Goal: Information Seeking & Learning: Learn about a topic

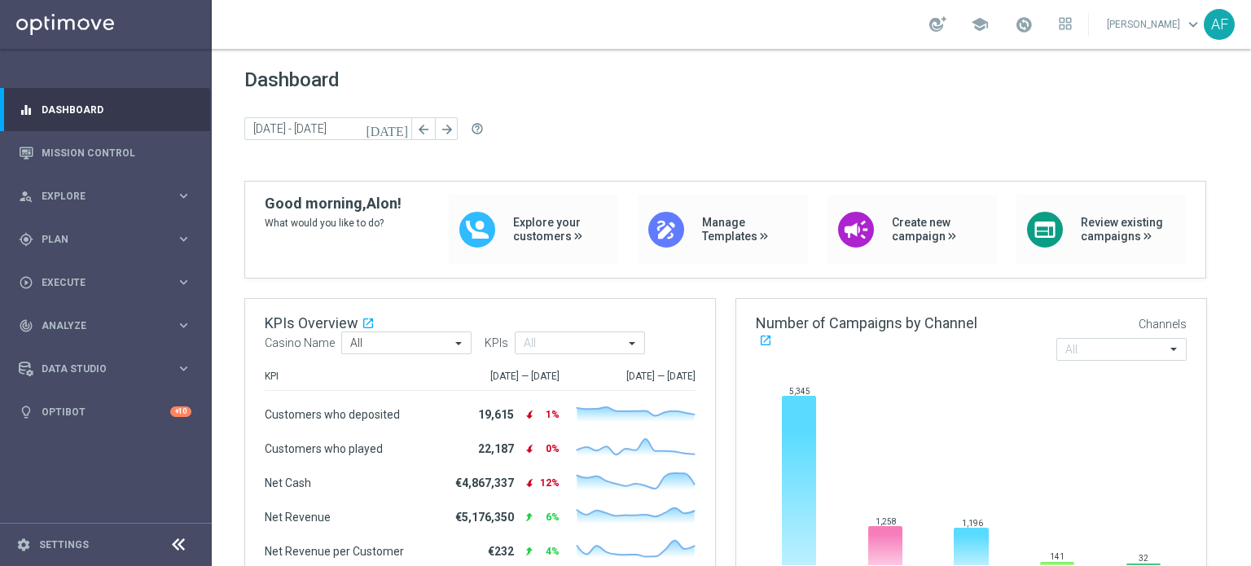
click at [584, 119] on div "today 30 Dec 2024 - 05 Jan 2025 arrow_back arrow_forward help_outline" at bounding box center [731, 129] width 974 height 24
click at [94, 324] on span "Analyze" at bounding box center [109, 326] width 134 height 10
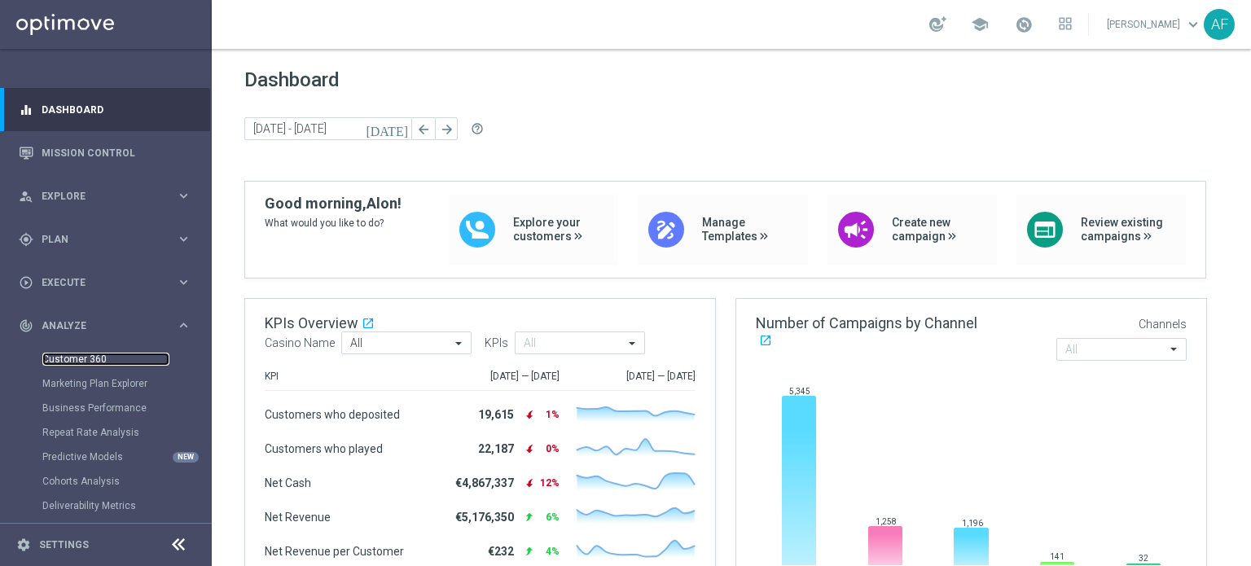
click at [85, 354] on link "Customer 360" at bounding box center [105, 359] width 127 height 13
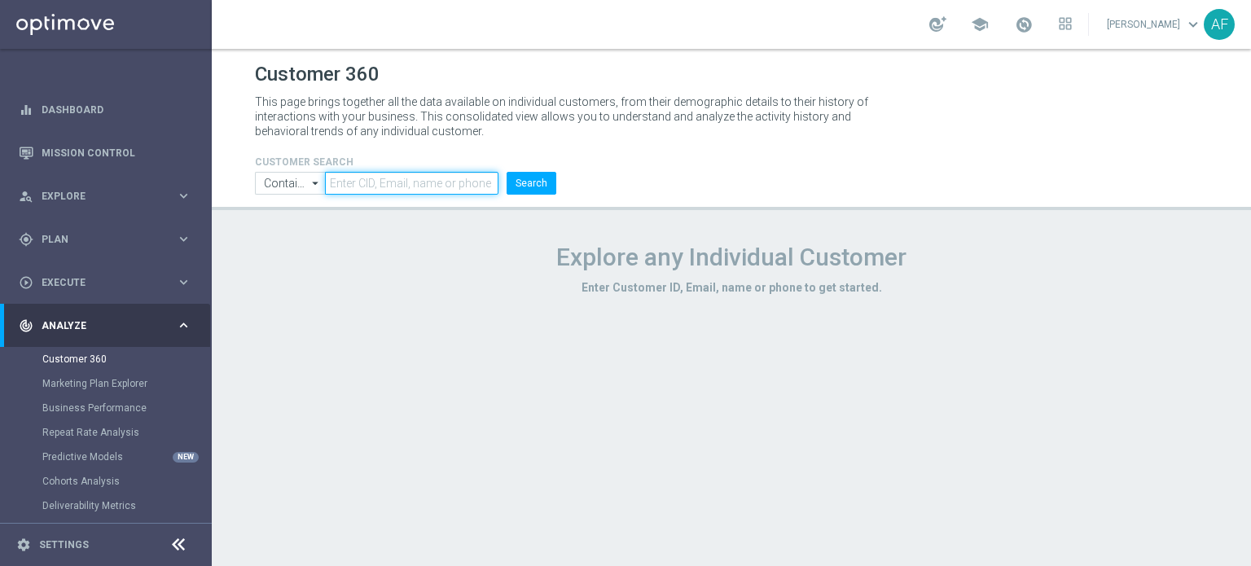
click at [375, 177] on input "text" at bounding box center [411, 183] width 173 height 23
paste input "179901646104510"
click at [506, 172] on button "Search" at bounding box center [531, 183] width 50 height 23
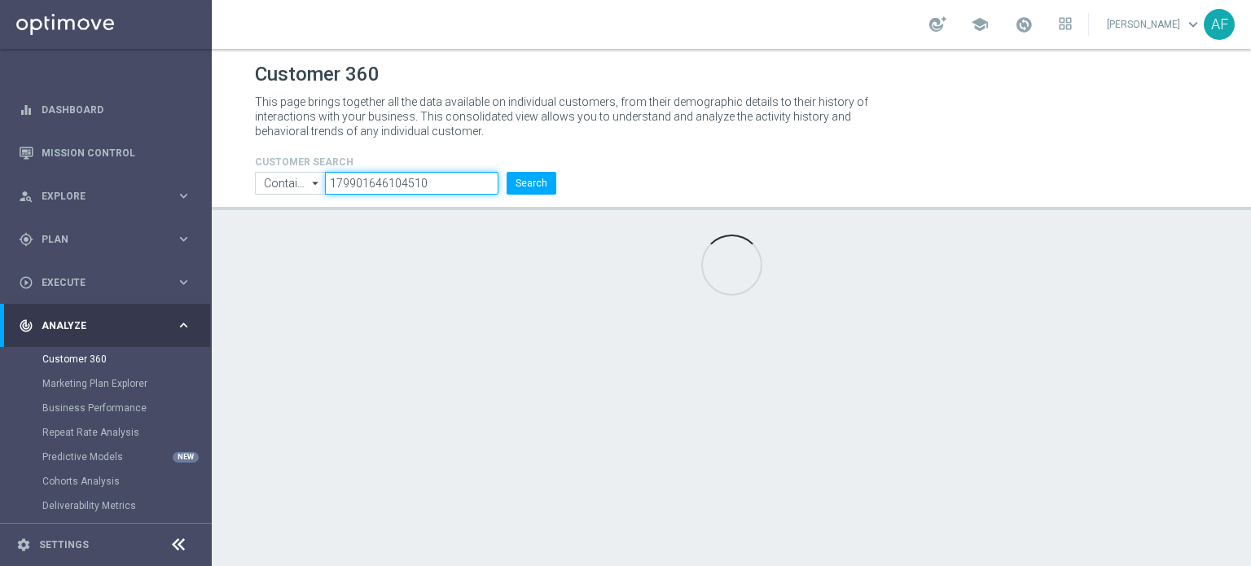
click at [355, 183] on input "179901646104510" at bounding box center [411, 183] width 173 height 23
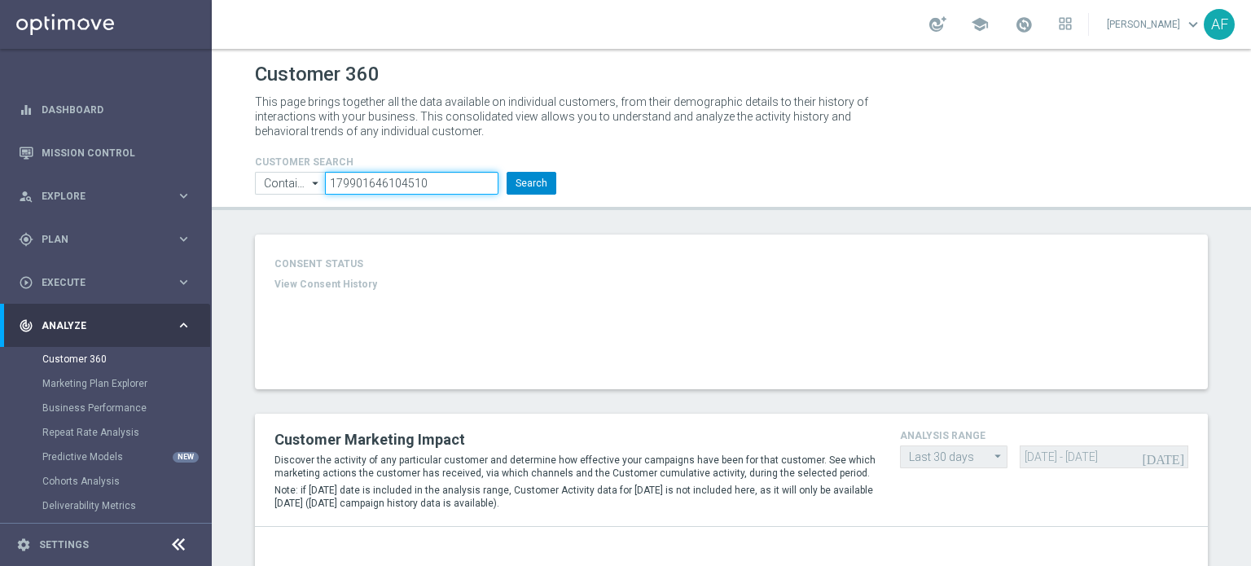
type input "179901646104510"
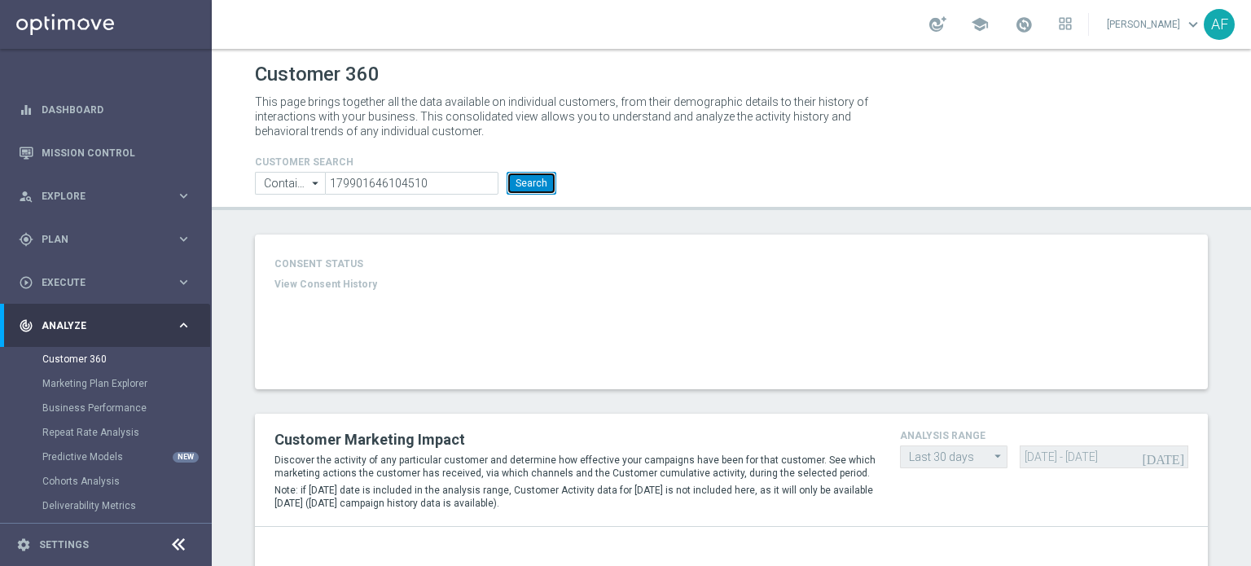
click at [536, 178] on button "Search" at bounding box center [531, 183] width 50 height 23
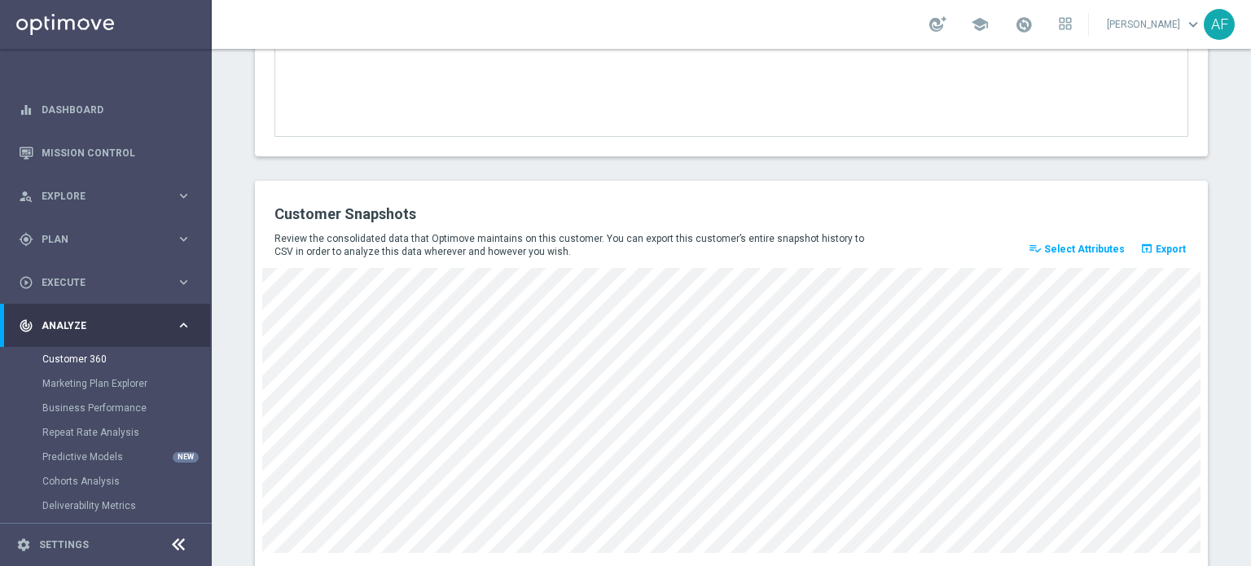
scroll to position [2258, 0]
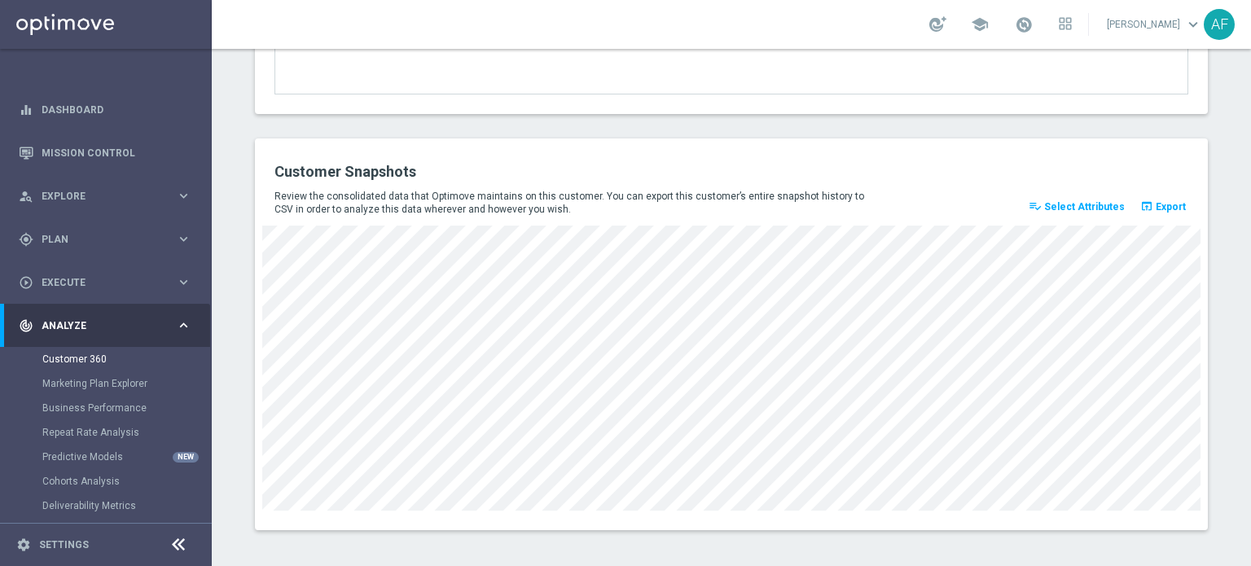
click at [1097, 203] on span "Select Attributes" at bounding box center [1084, 206] width 81 height 11
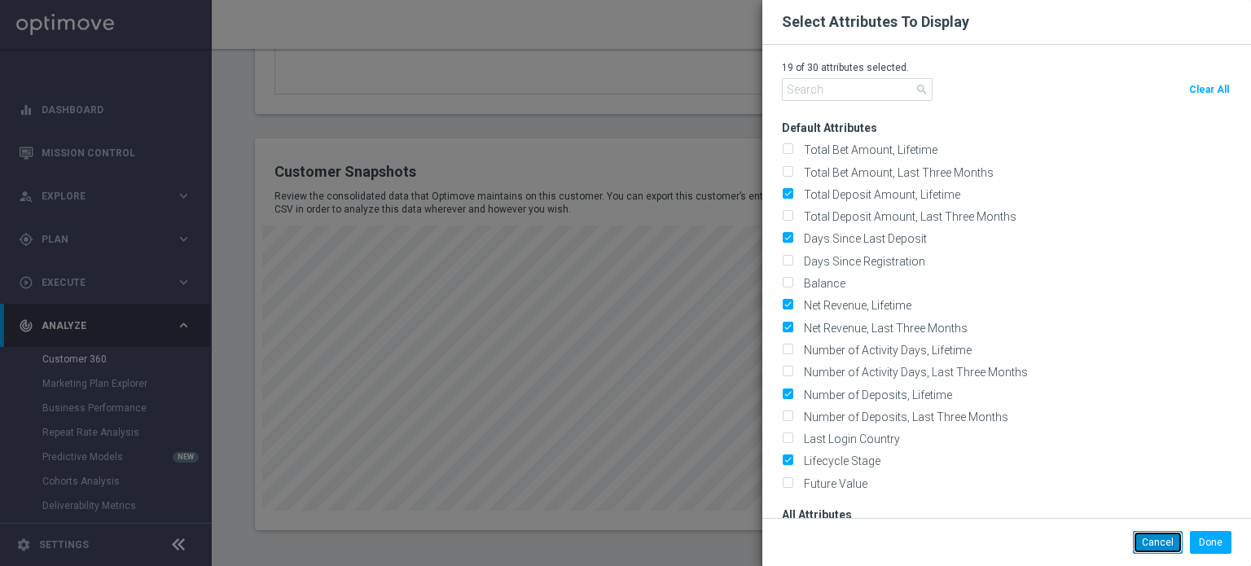
click at [1151, 546] on button "Cancel" at bounding box center [1158, 542] width 50 height 23
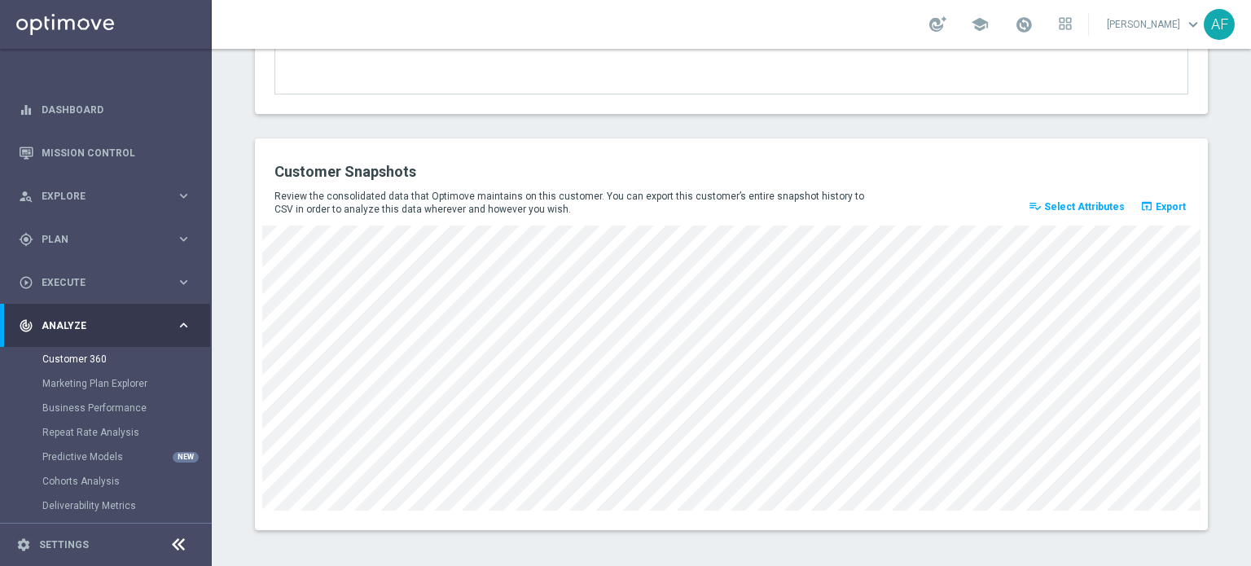
click at [938, 168] on div "Customer Snapshots" at bounding box center [731, 172] width 938 height 28
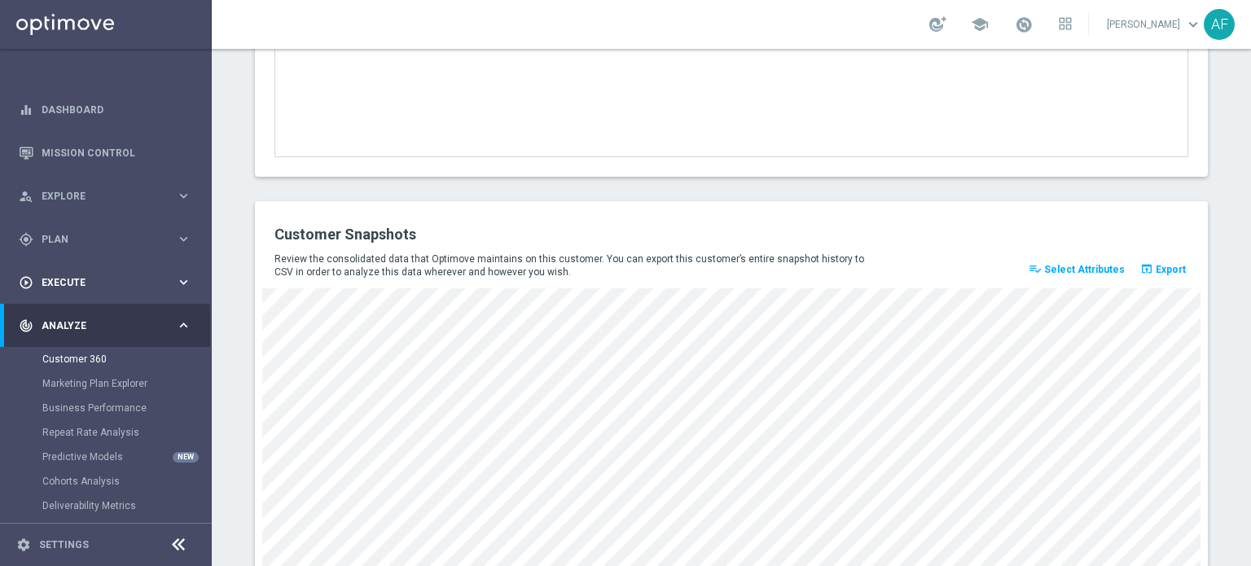
scroll to position [2194, 0]
click at [163, 312] on div "track_changes Analyze keyboard_arrow_right" at bounding box center [105, 325] width 210 height 43
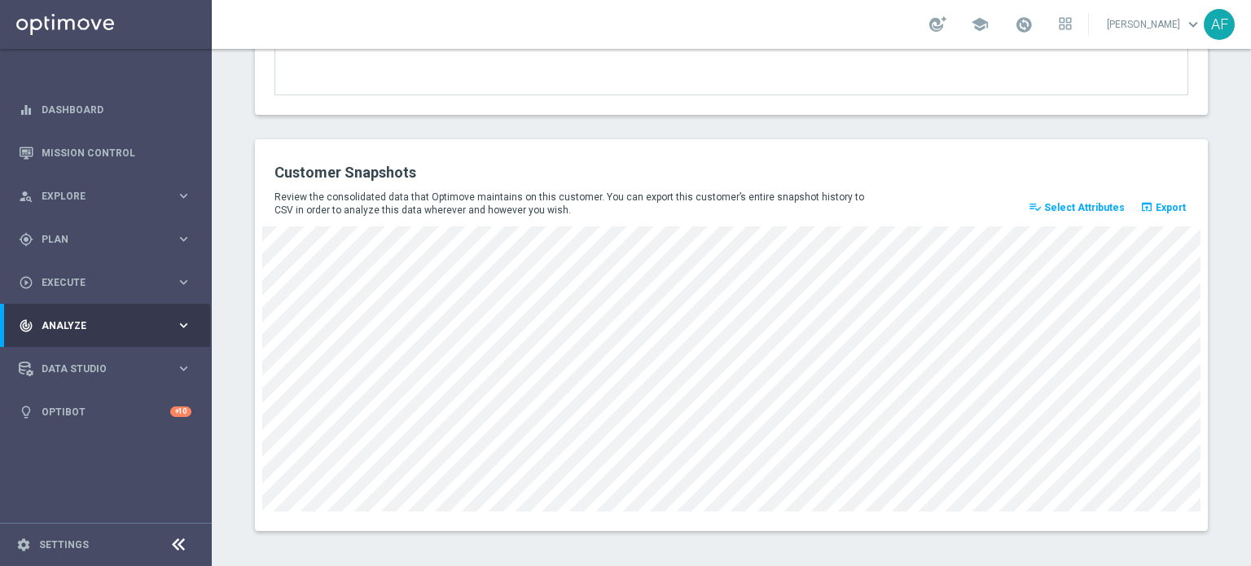
scroll to position [2258, 0]
click at [140, 360] on div "Data Studio keyboard_arrow_right" at bounding box center [105, 368] width 210 height 43
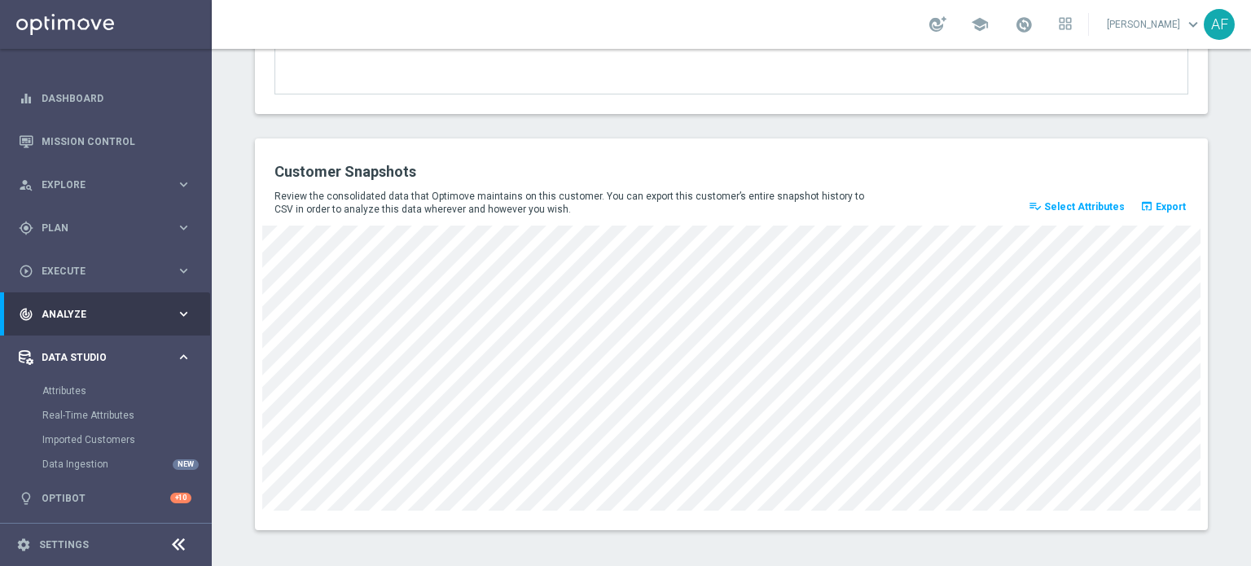
click at [107, 351] on div "Data Studio" at bounding box center [97, 357] width 157 height 15
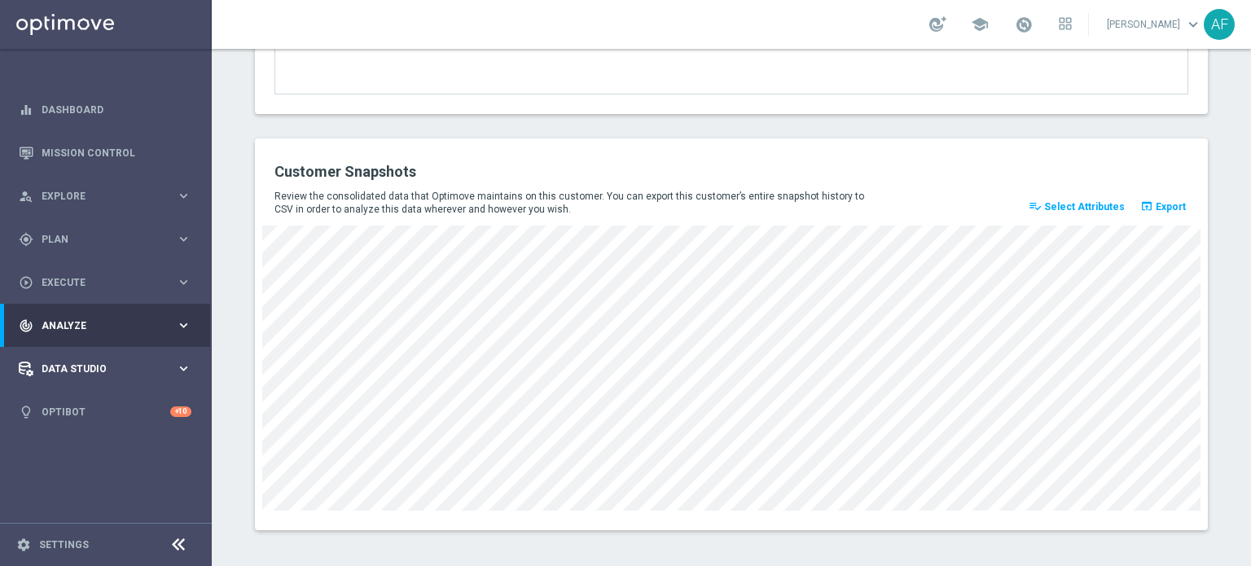
scroll to position [0, 0]
click at [114, 293] on div "play_circle_outline Execute keyboard_arrow_right" at bounding box center [105, 282] width 210 height 43
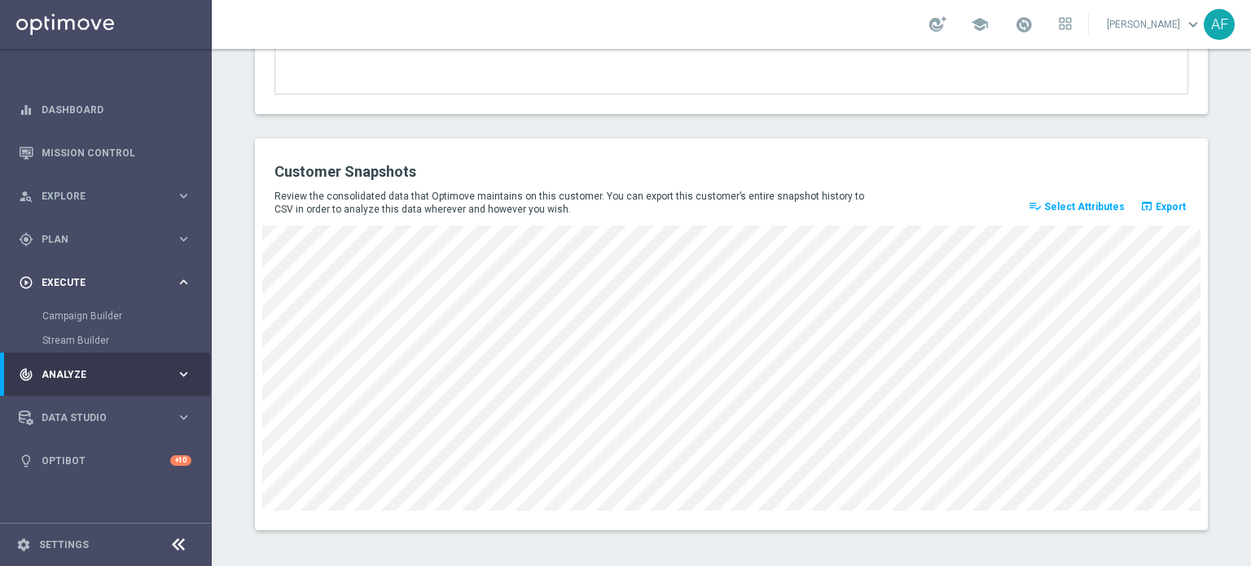
click at [113, 288] on div "play_circle_outline Execute" at bounding box center [97, 282] width 157 height 15
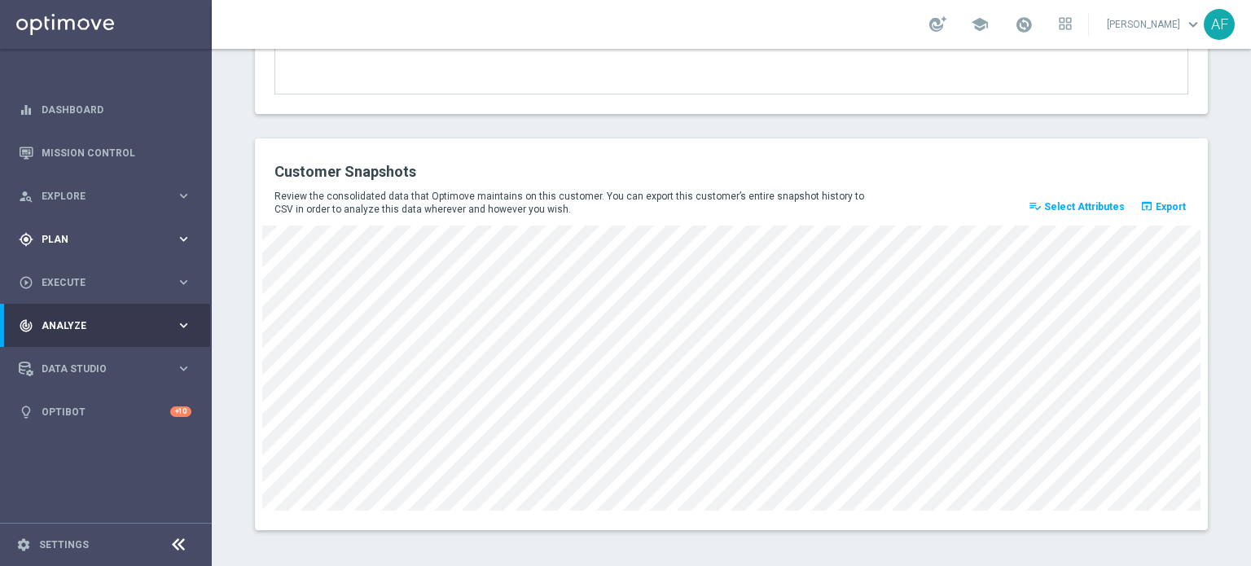
click at [111, 250] on div "gps_fixed Plan keyboard_arrow_right" at bounding box center [105, 238] width 210 height 43
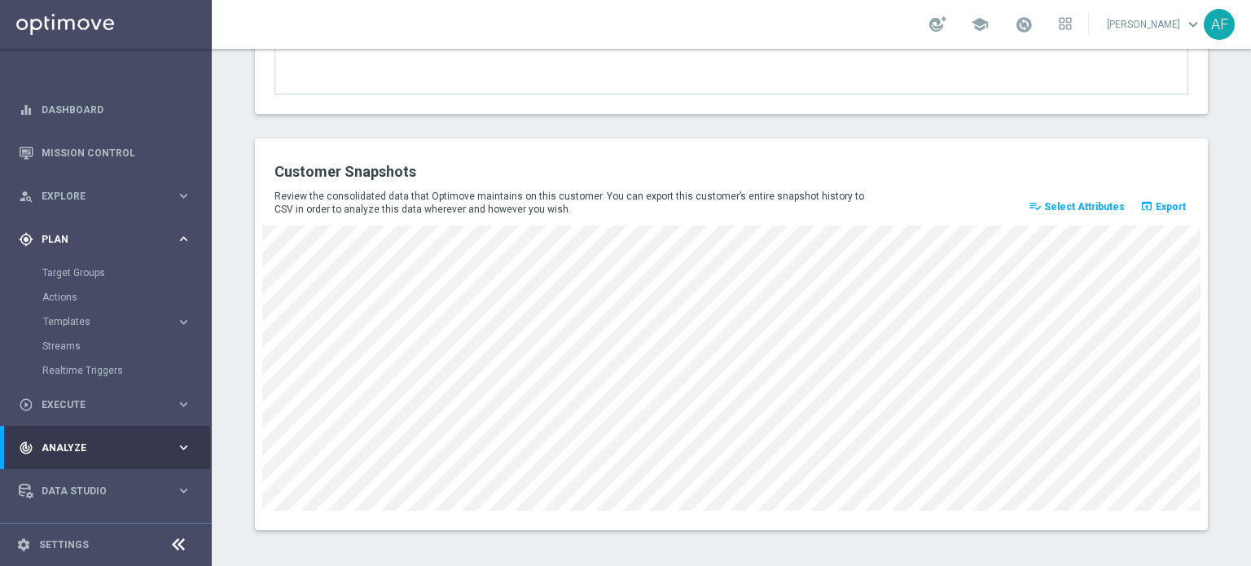
click at [98, 235] on span "Plan" at bounding box center [109, 240] width 134 height 10
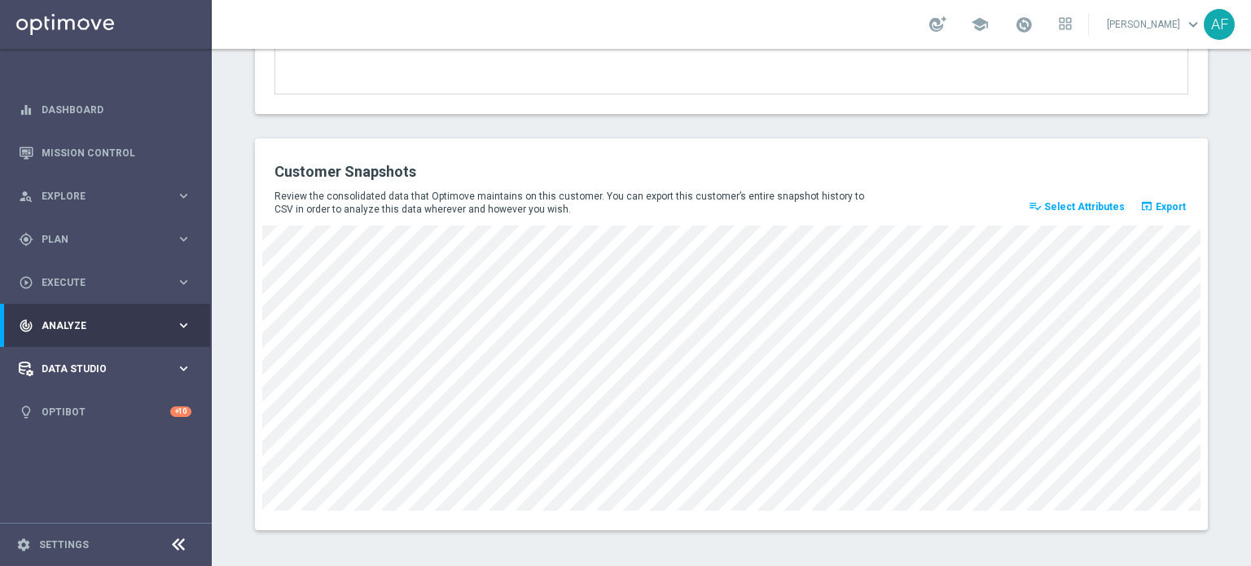
click at [99, 353] on div "Data Studio keyboard_arrow_right" at bounding box center [105, 368] width 210 height 43
click at [106, 334] on div "track_changes Analyze keyboard_arrow_right" at bounding box center [105, 325] width 210 height 43
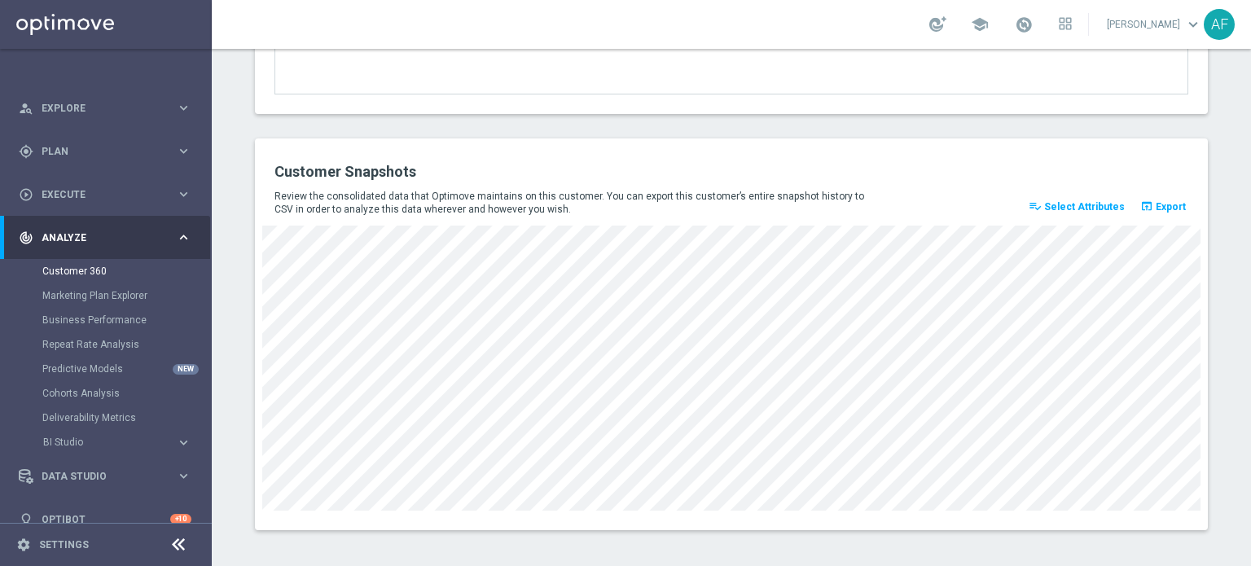
scroll to position [88, 0]
click at [116, 241] on span "Analyze" at bounding box center [109, 238] width 134 height 10
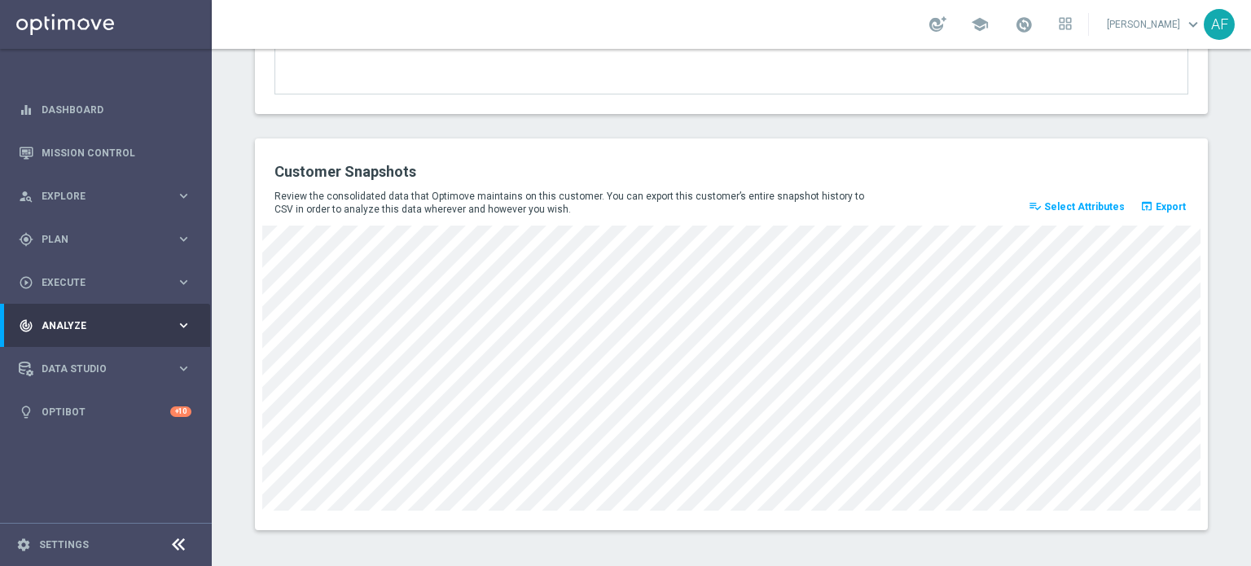
scroll to position [0, 0]
click at [108, 364] on span "Data Studio" at bounding box center [109, 369] width 134 height 10
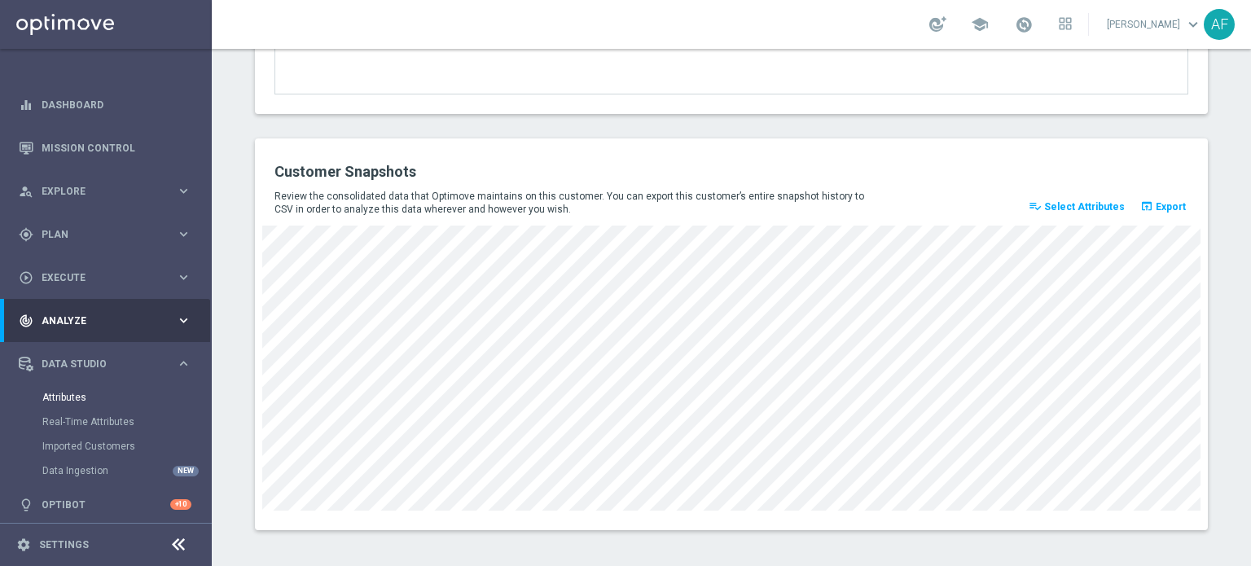
scroll to position [6, 0]
click at [138, 188] on span "Explore" at bounding box center [109, 191] width 134 height 10
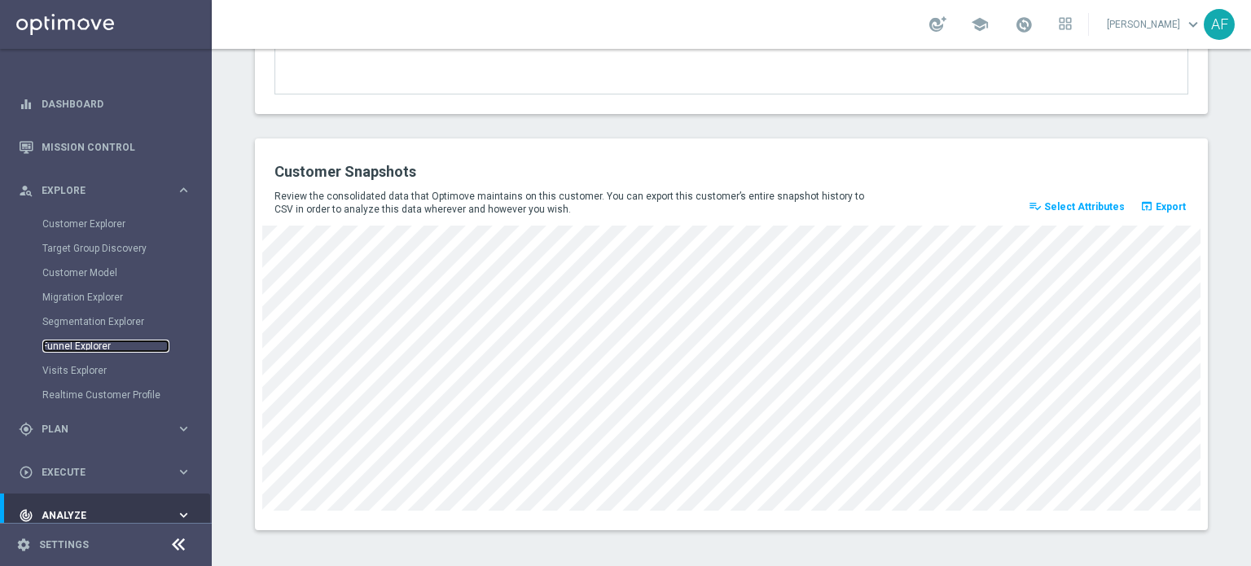
click at [88, 348] on link "Funnel Explorer" at bounding box center [105, 346] width 127 height 13
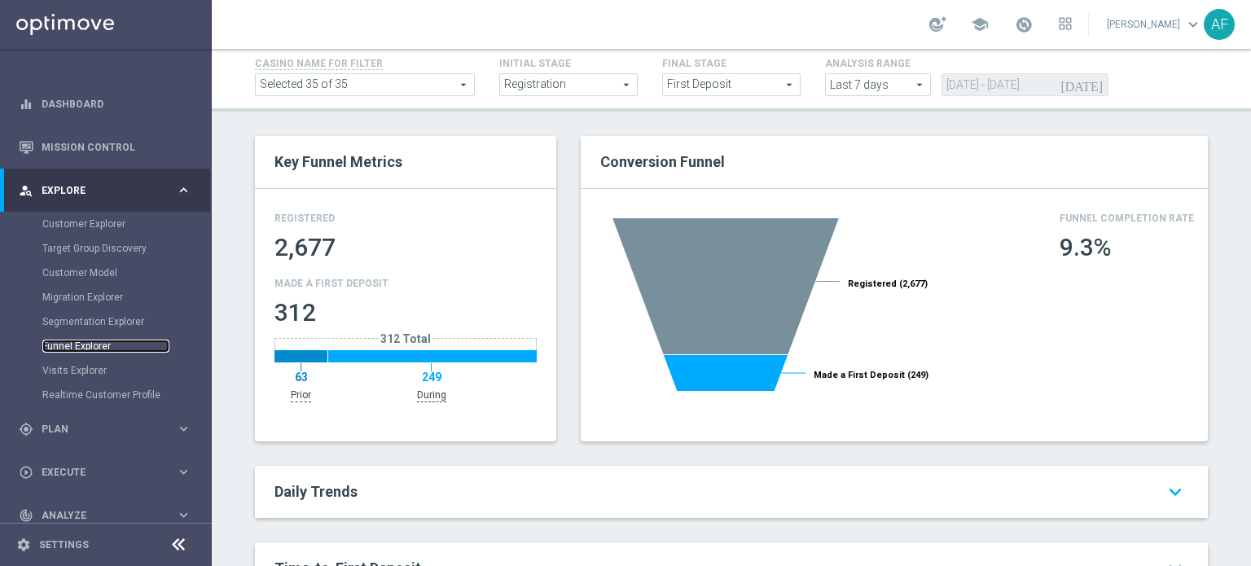
scroll to position [76, 0]
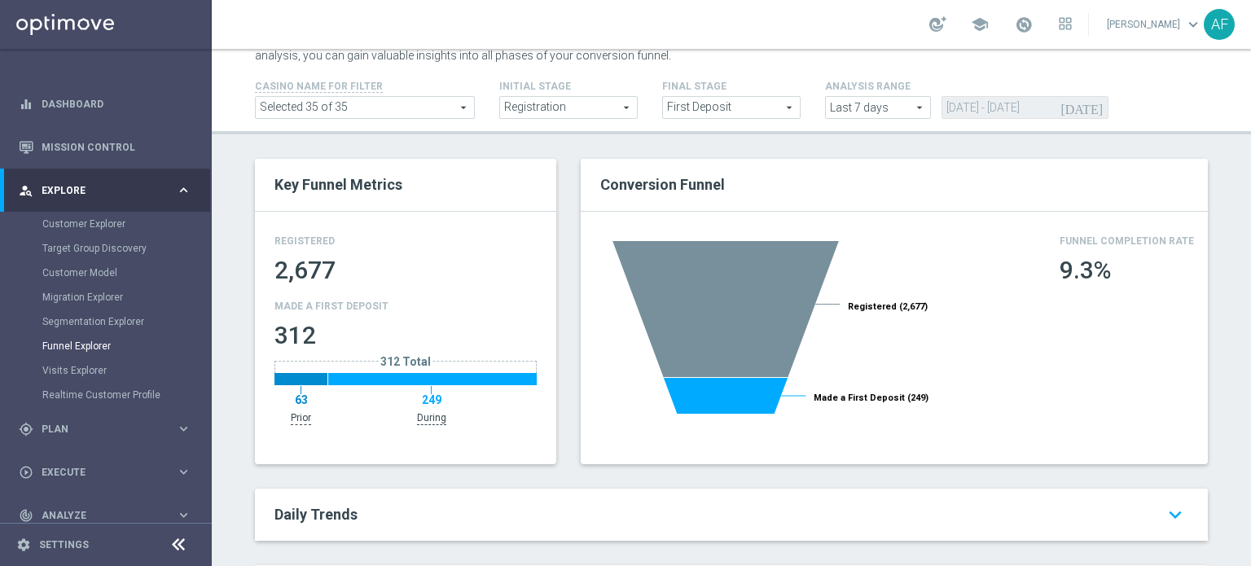
click at [599, 107] on span "Registration" at bounding box center [568, 107] width 137 height 21
click at [690, 142] on div "Funnel Explorer Use the Funnel Explorer to analyze and understand the performan…" at bounding box center [731, 307] width 1039 height 517
click at [748, 110] on span "First Deposit" at bounding box center [731, 107] width 137 height 21
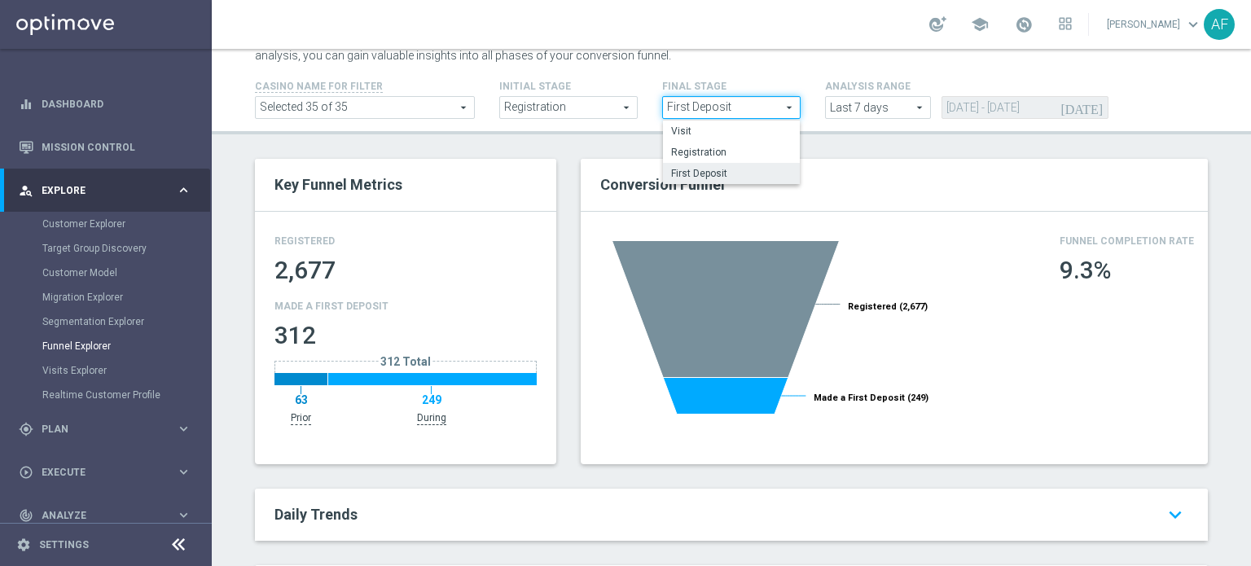
click at [555, 184] on div "Key Funnel Metrics Registered 2,677 Made a First Deposit 312 312 Total 63 249 P…" at bounding box center [406, 324] width 326 height 330
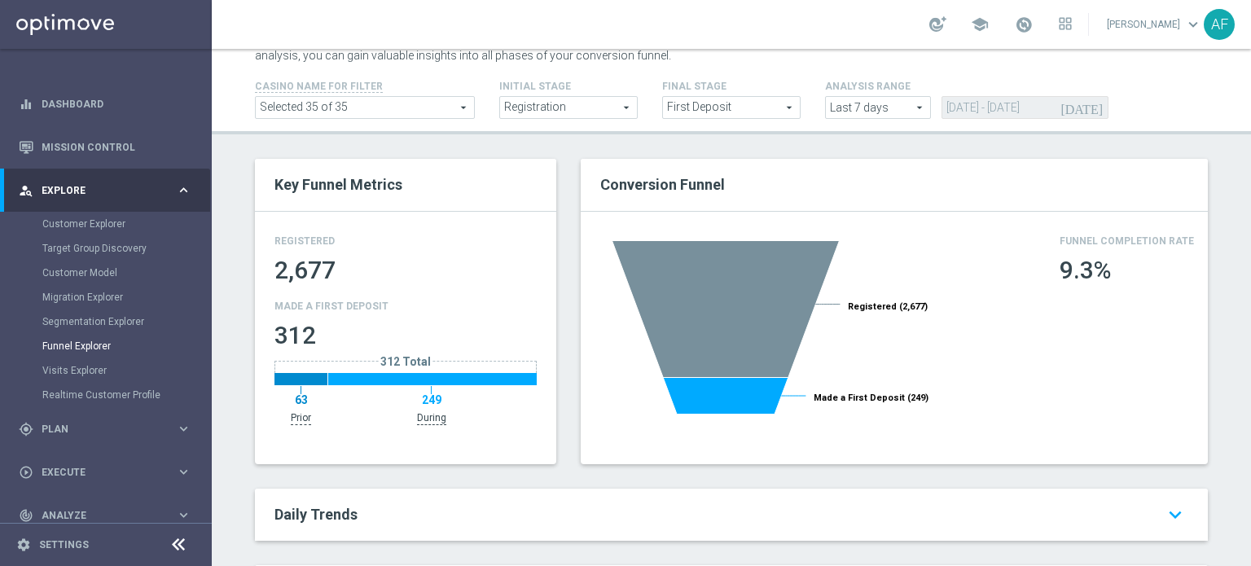
click at [905, 111] on span "Last 7 days" at bounding box center [878, 107] width 104 height 21
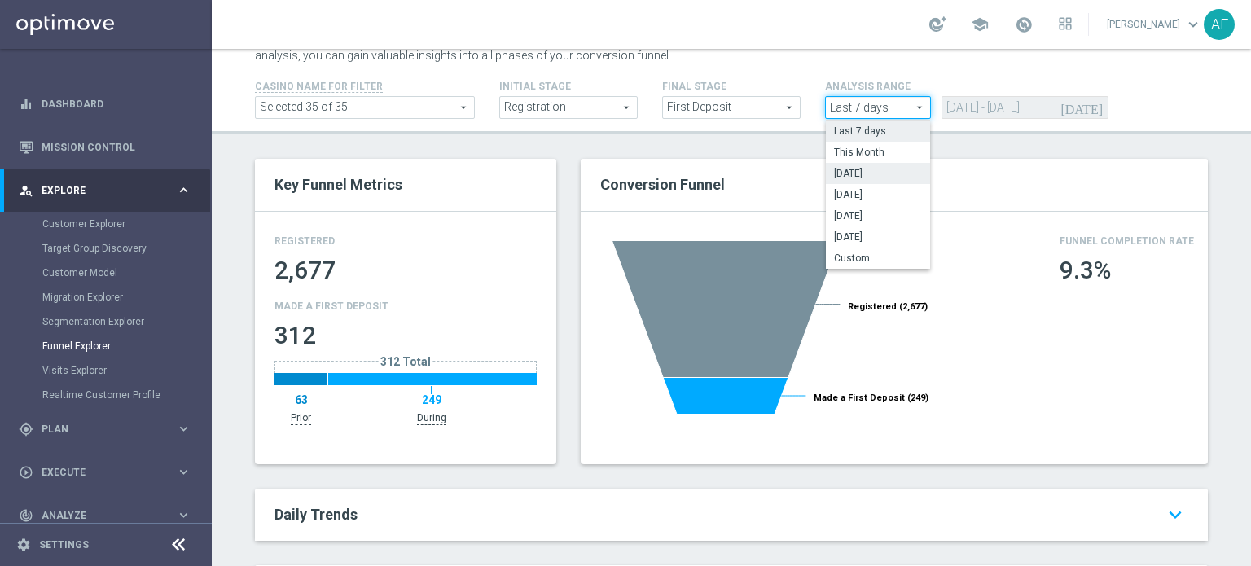
click at [880, 167] on span "July 2025" at bounding box center [878, 173] width 88 height 13
type input "July 2025"
type input "01 Jul 2025 - 31 Jul 2025"
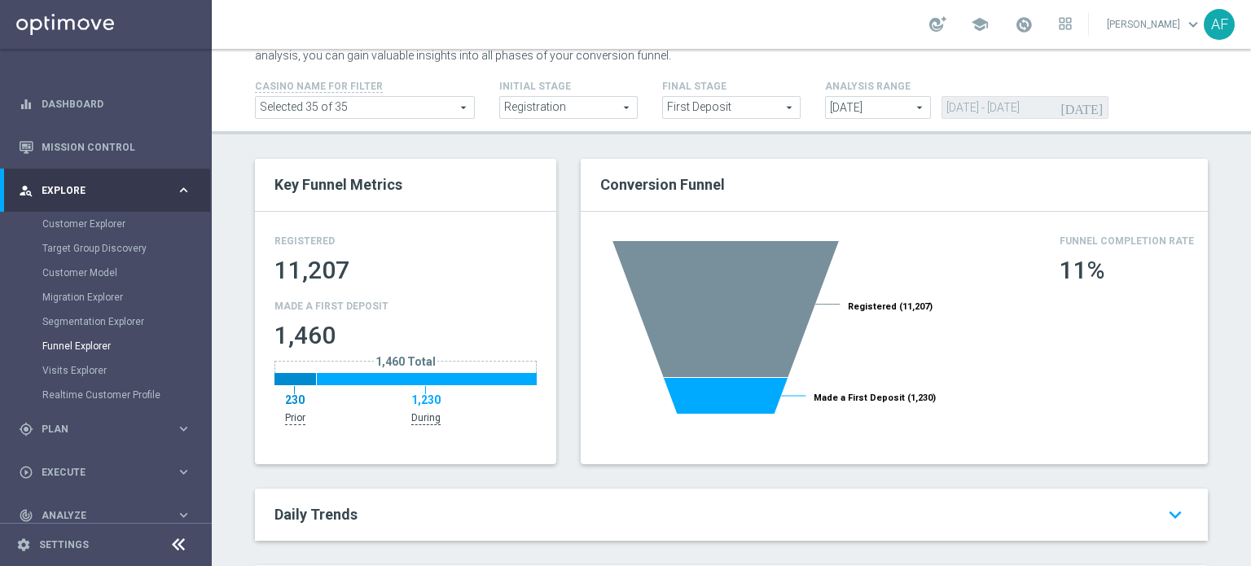
click at [444, 110] on span at bounding box center [365, 107] width 218 height 21
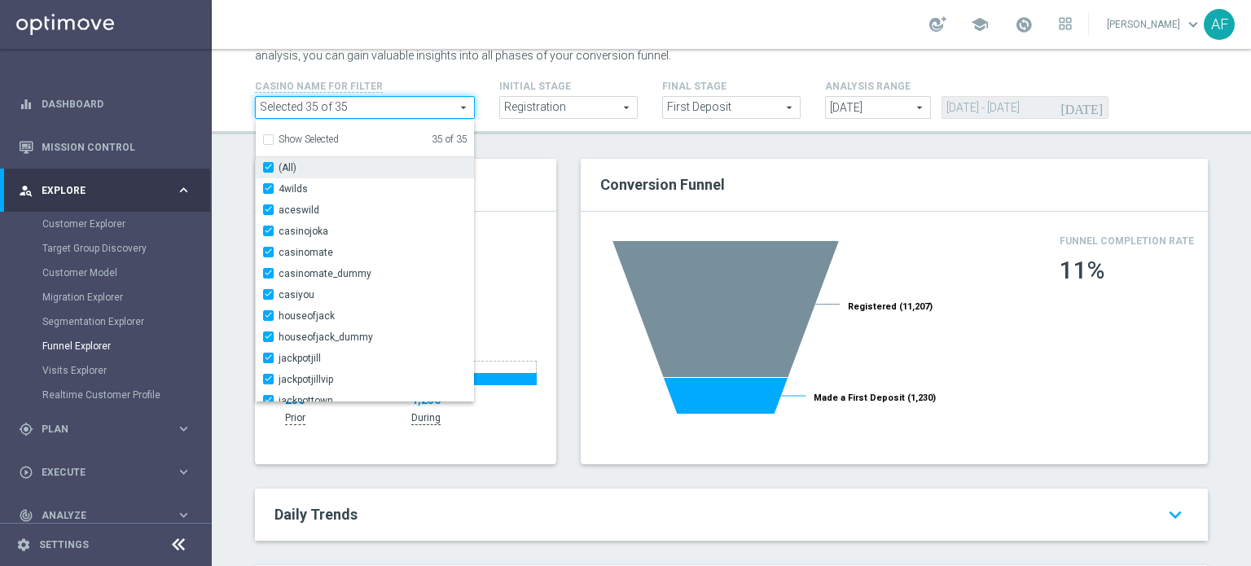
click at [268, 165] on input "(All)" at bounding box center [273, 167] width 11 height 11
checkbox input "false"
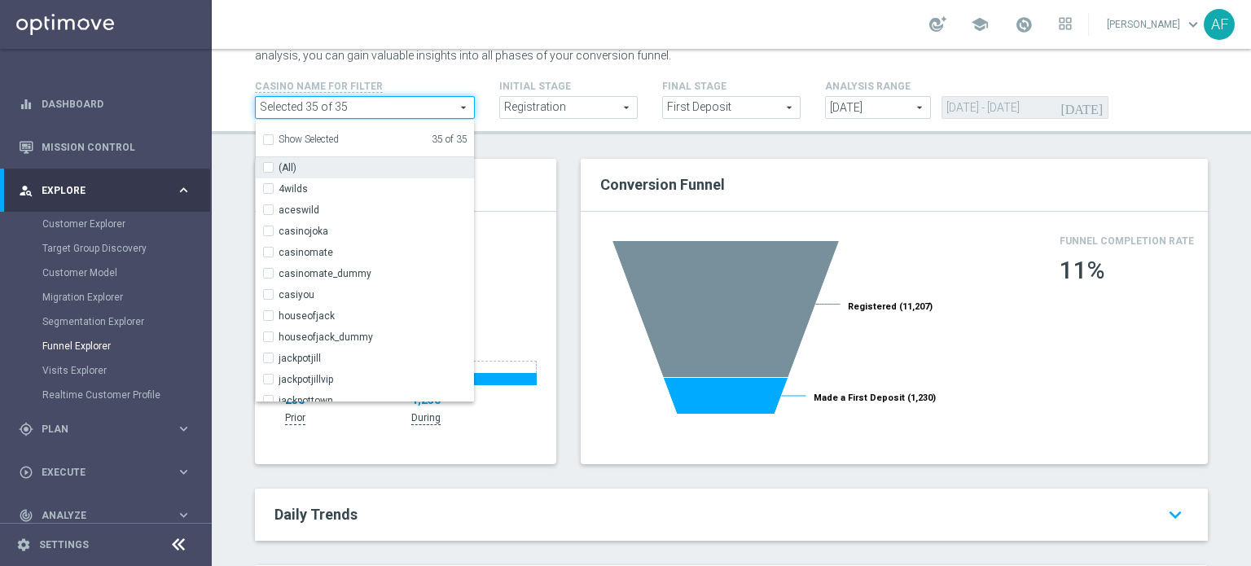
checkbox input "false"
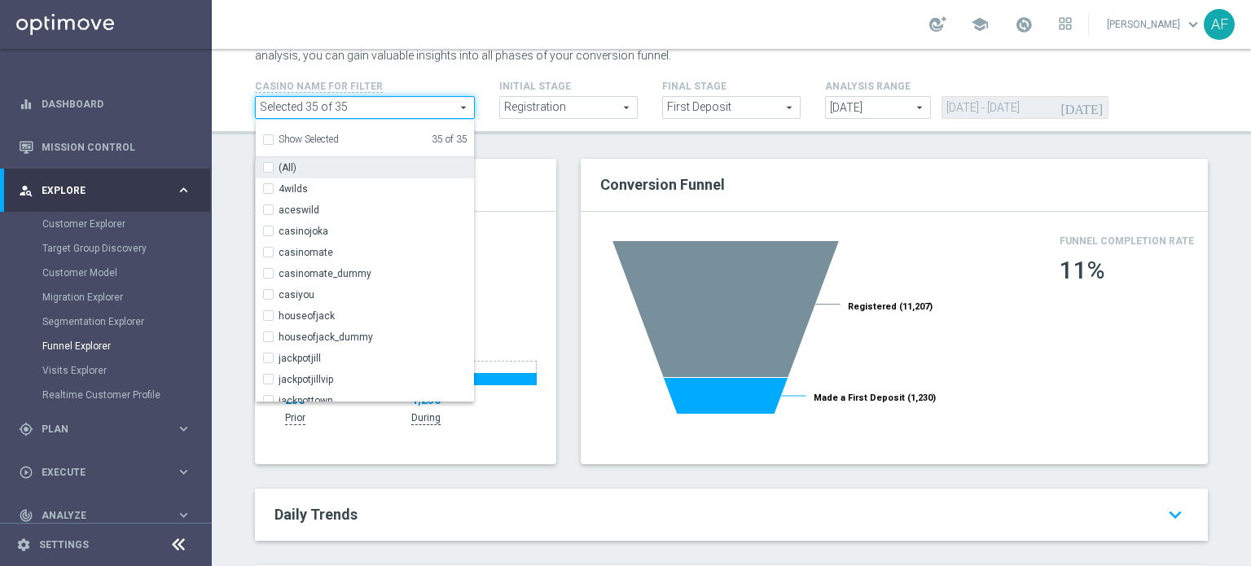
checkbox input "false"
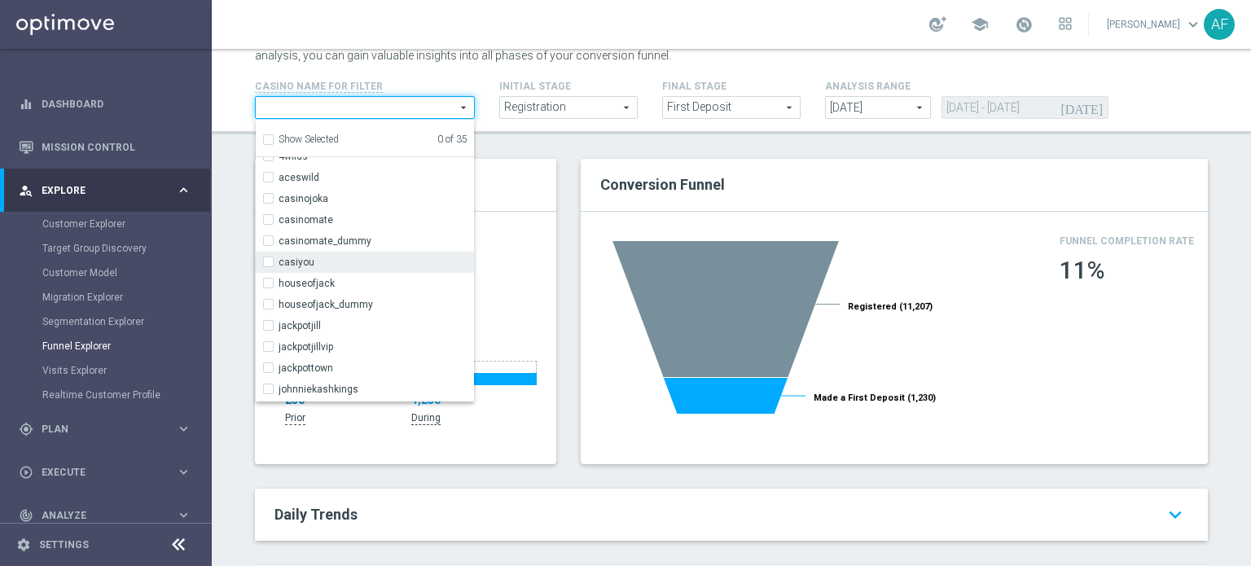
scroll to position [39, 0]
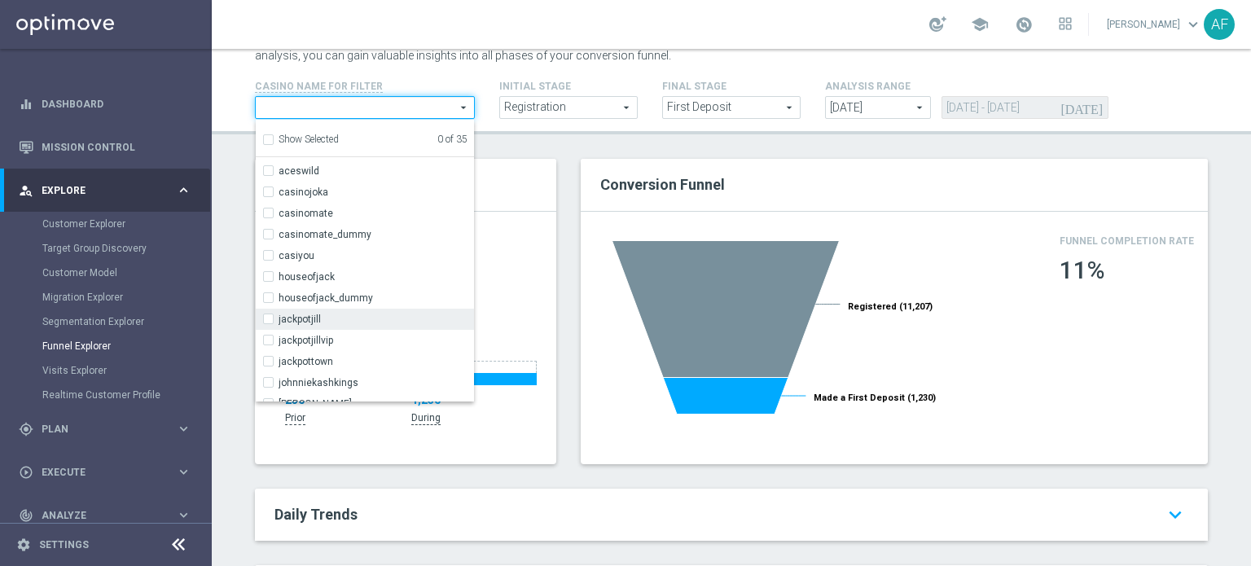
click at [278, 315] on label "jackpotjill" at bounding box center [375, 319] width 195 height 21
click at [268, 315] on input "jackpotjill" at bounding box center [273, 318] width 11 height 11
checkbox input "true"
type input "jackpotjill"
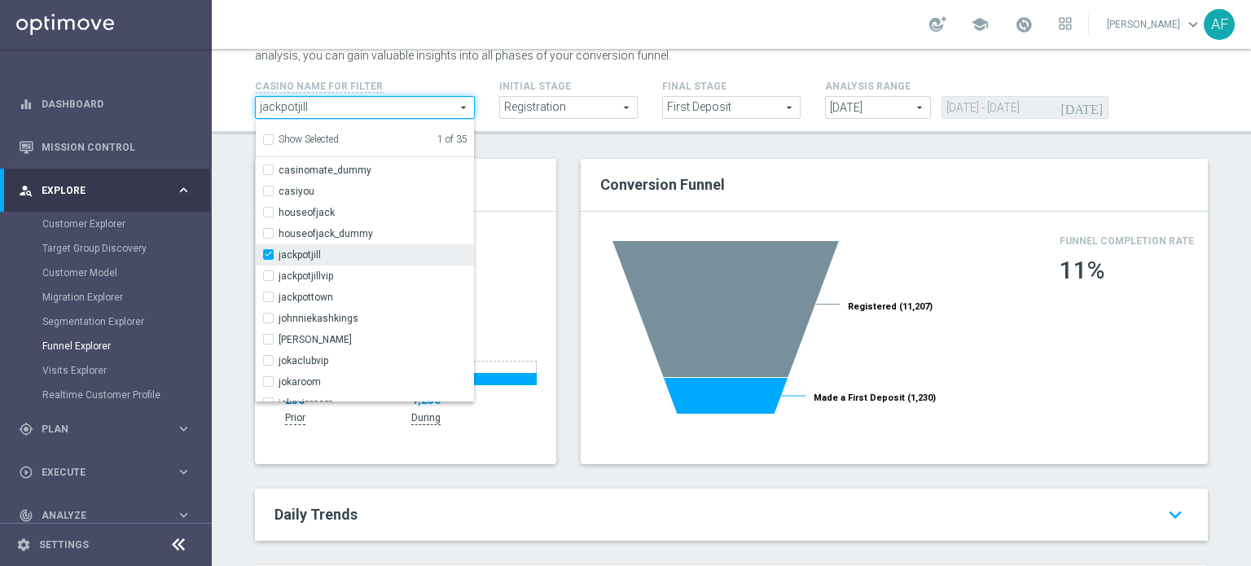
scroll to position [104, 0]
click at [256, 335] on div "johnnykash" at bounding box center [365, 338] width 218 height 21
click at [278, 335] on label "johnnykash" at bounding box center [375, 338] width 195 height 21
click at [268, 335] on input "johnnykash" at bounding box center [273, 338] width 11 height 11
checkbox input "true"
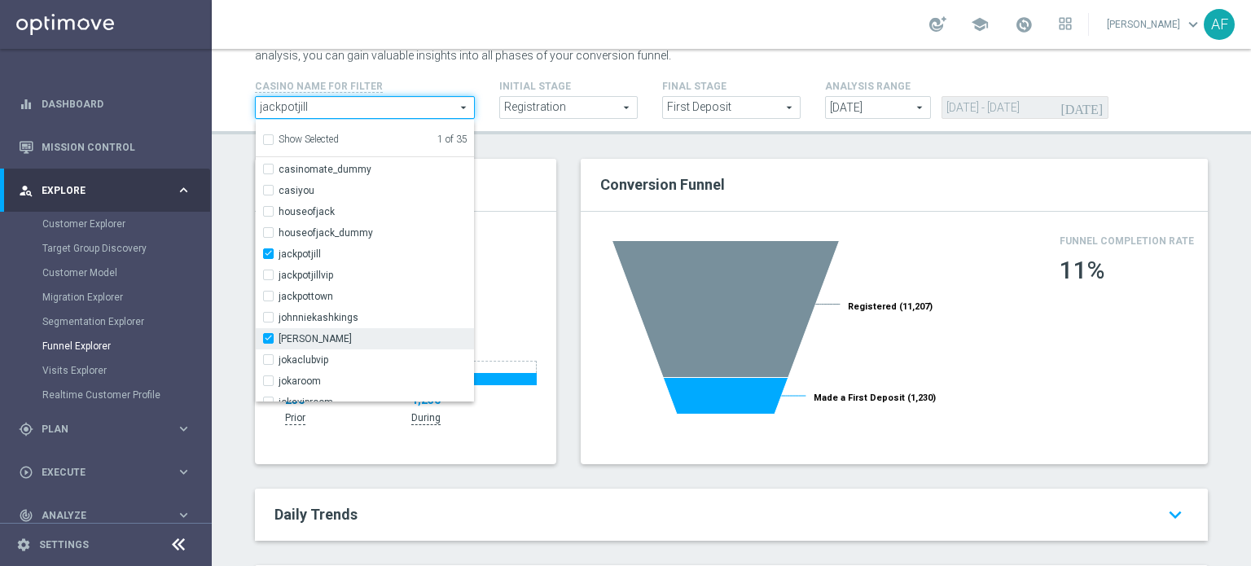
type input "Selected 2 of 35"
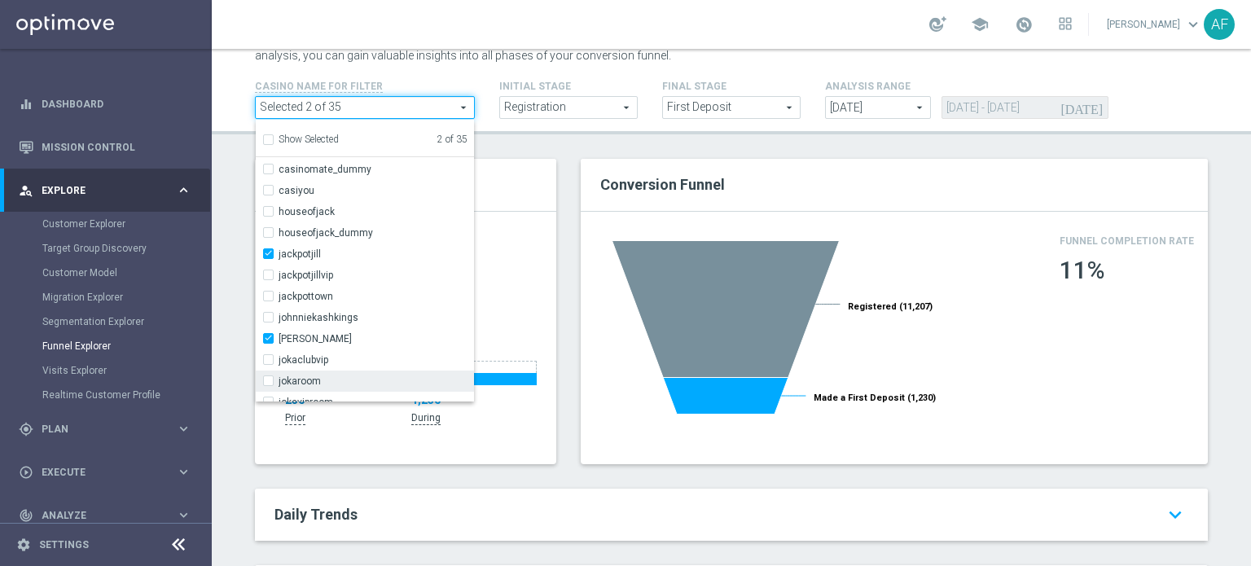
click at [278, 384] on label "jokaroom" at bounding box center [375, 380] width 195 height 21
click at [268, 384] on input "jokaroom" at bounding box center [273, 380] width 11 height 11
checkbox input "true"
type input "Selected 3 of 35"
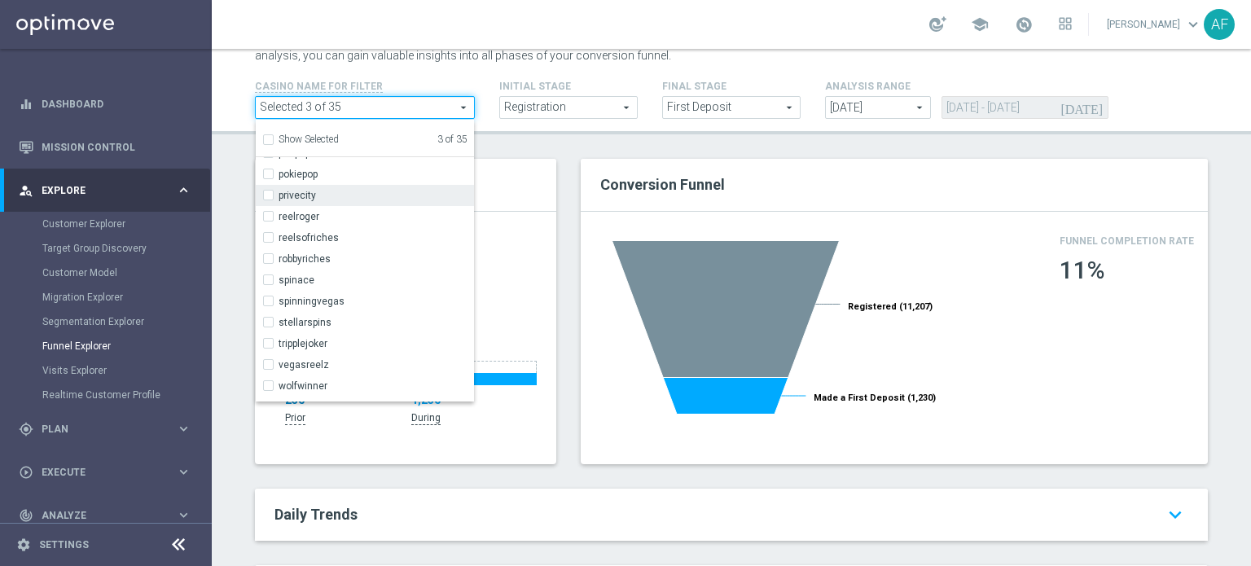
scroll to position [397, 0]
click at [293, 315] on span "stellarspins" at bounding box center [375, 320] width 195 height 13
click at [278, 315] on input "stellarspins" at bounding box center [273, 320] width 11 height 11
checkbox input "true"
type input "Selected 4 of 35"
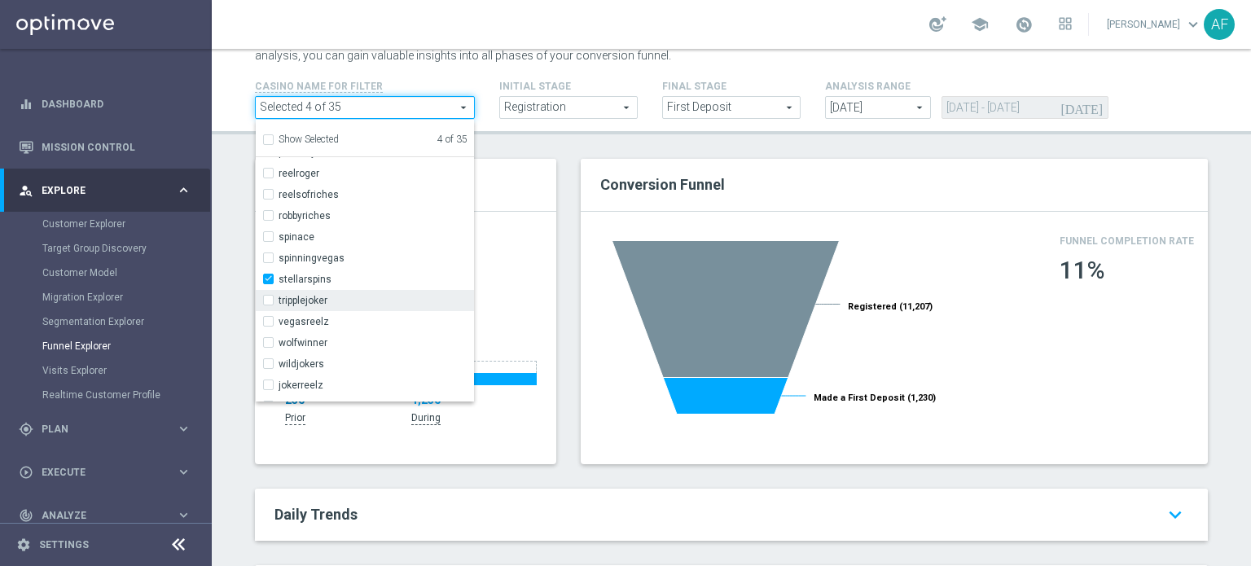
scroll to position [443, 0]
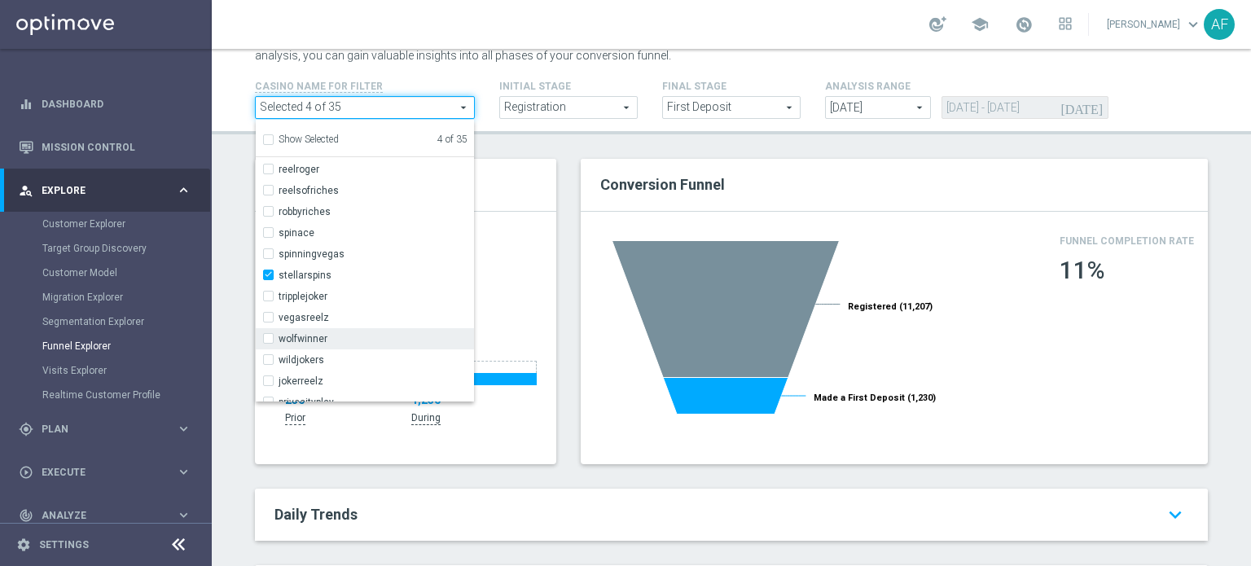
click at [335, 335] on span "wolfwinner" at bounding box center [375, 338] width 195 height 13
click at [278, 335] on input "wolfwinner" at bounding box center [273, 338] width 11 height 11
checkbox input "true"
type input "Selected 5 of 35"
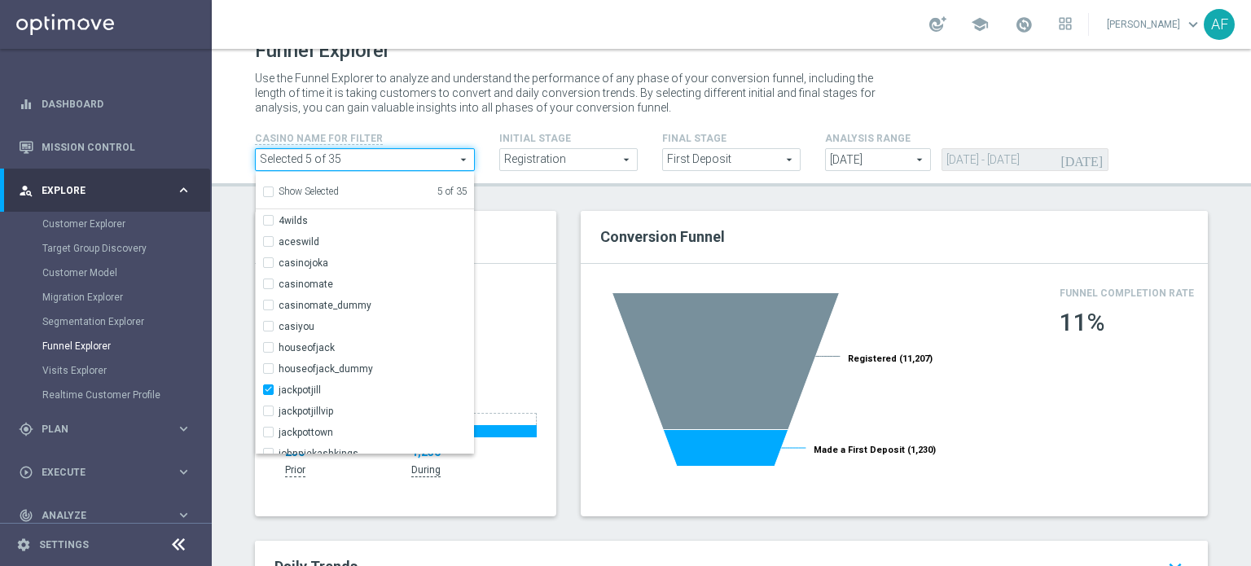
scroll to position [0, 0]
click at [556, 235] on div "Key Funnel Metrics Registered 11,207 Made a First Deposit 1,460 1,460 Total 230…" at bounding box center [406, 376] width 326 height 330
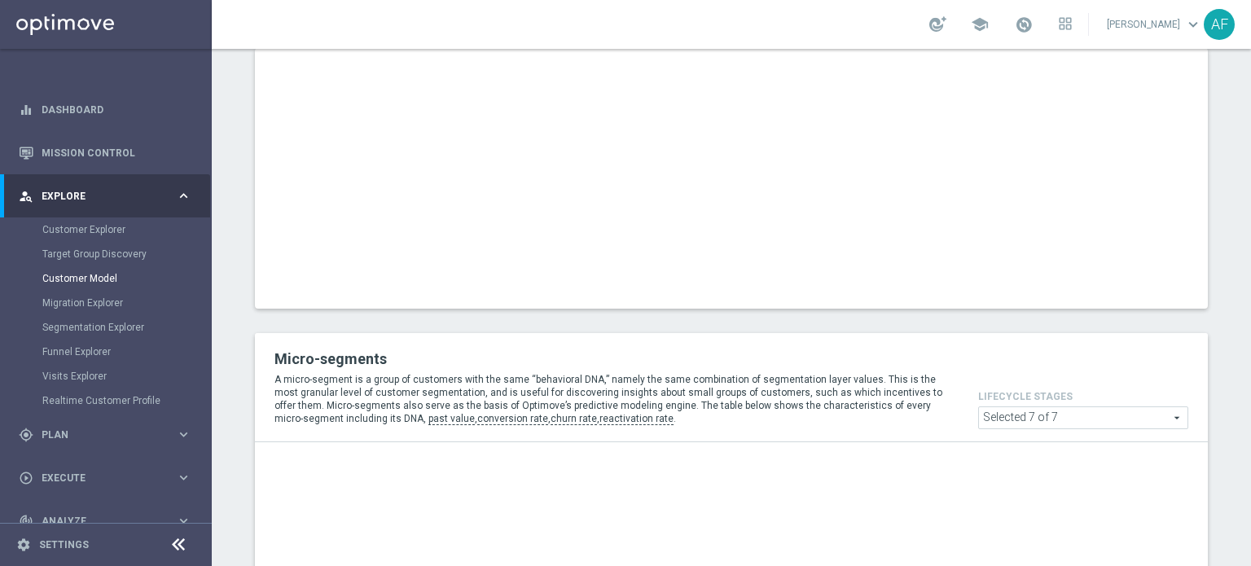
scroll to position [515, 0]
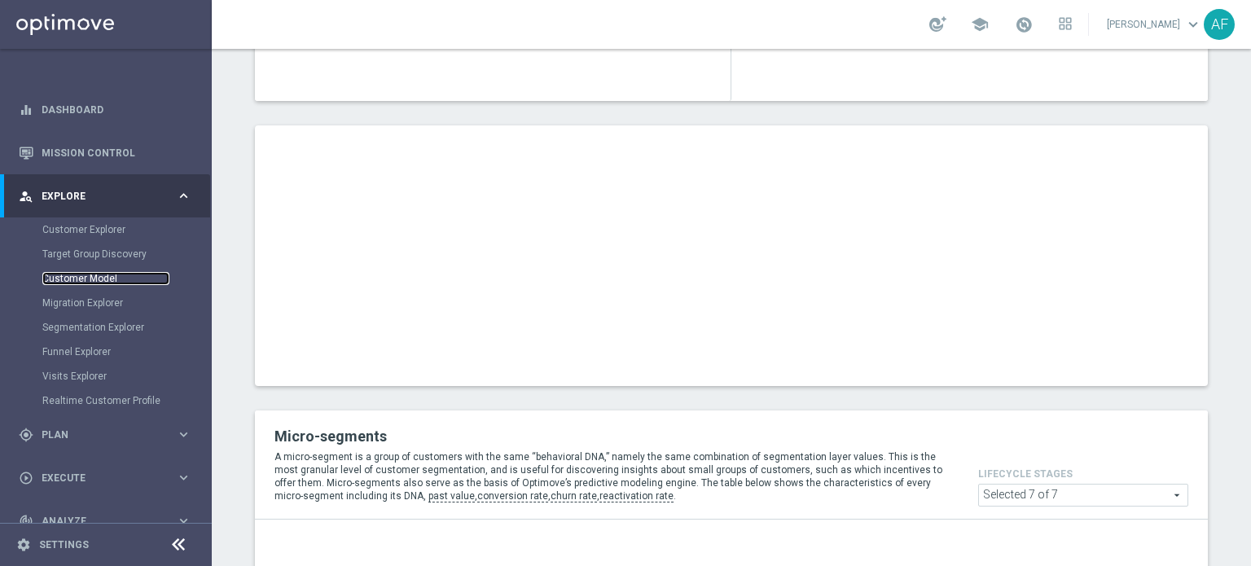
click at [91, 278] on link "Customer Model" at bounding box center [105, 278] width 127 height 13
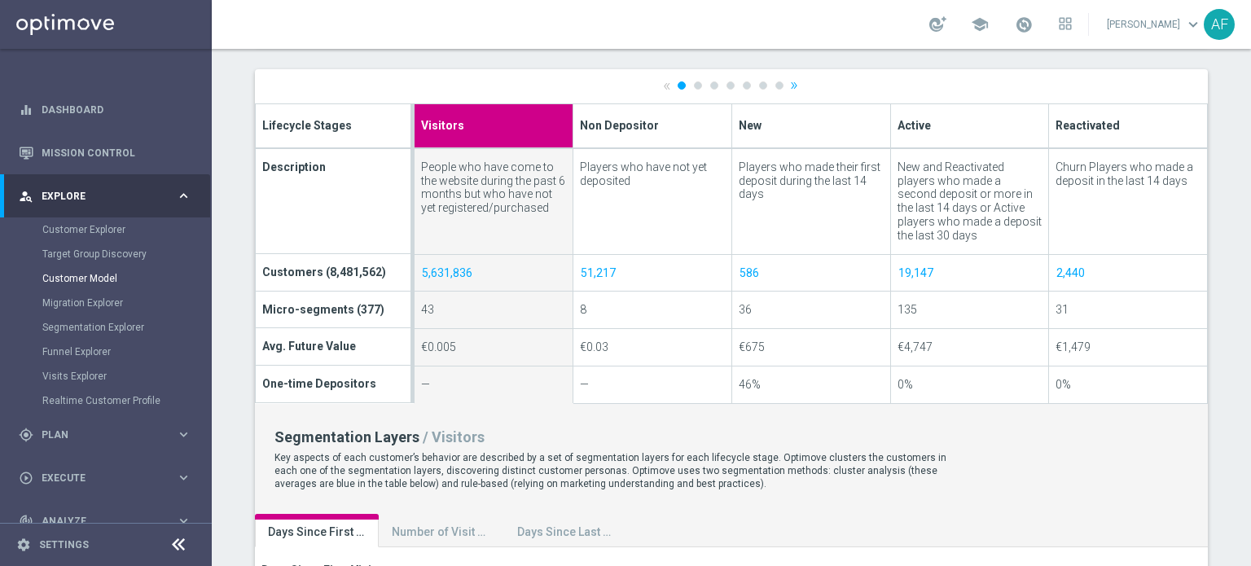
scroll to position [583, 0]
